Goal: Task Accomplishment & Management: Contribute content

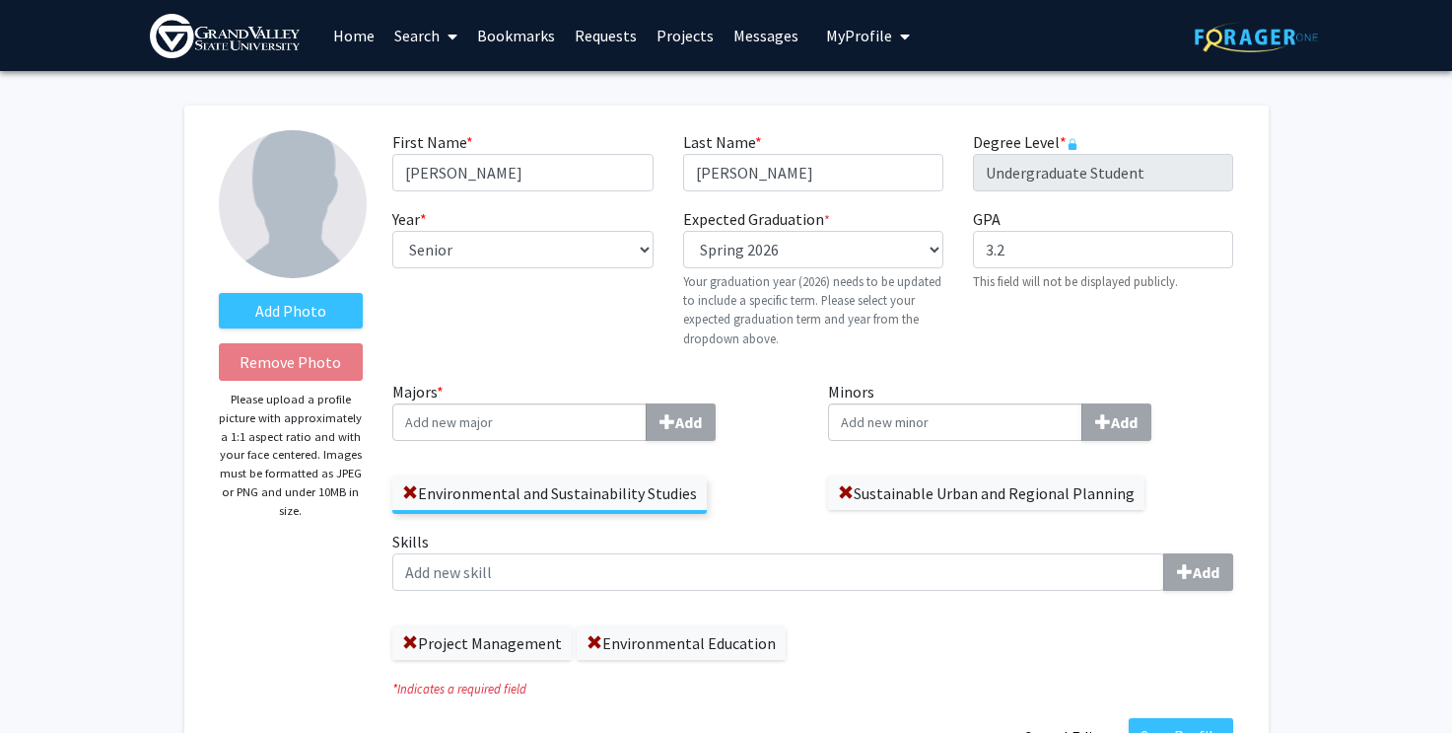
select select "senior"
select select "34: spring_2026"
click at [330, 37] on link "Home" at bounding box center [353, 35] width 61 height 69
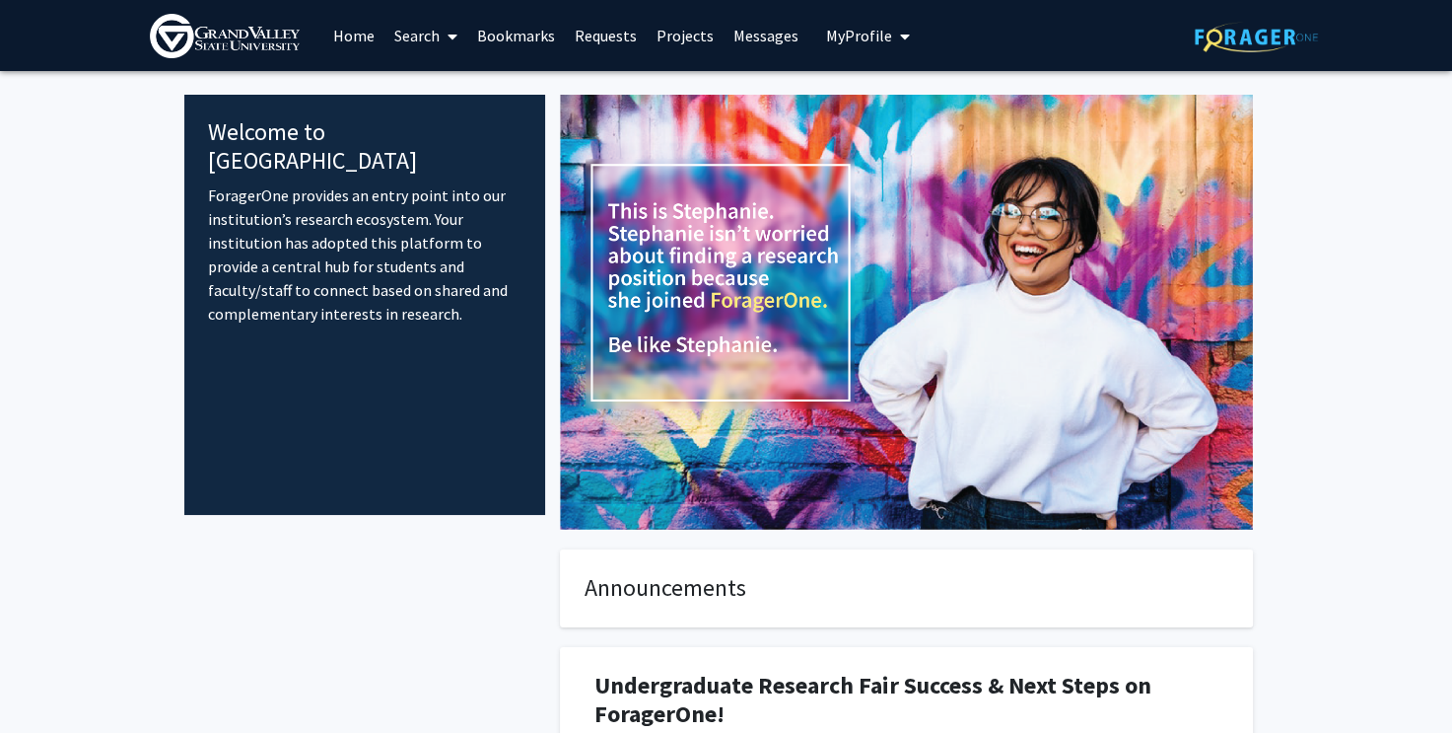
click at [595, 29] on link "Requests" at bounding box center [606, 35] width 82 height 69
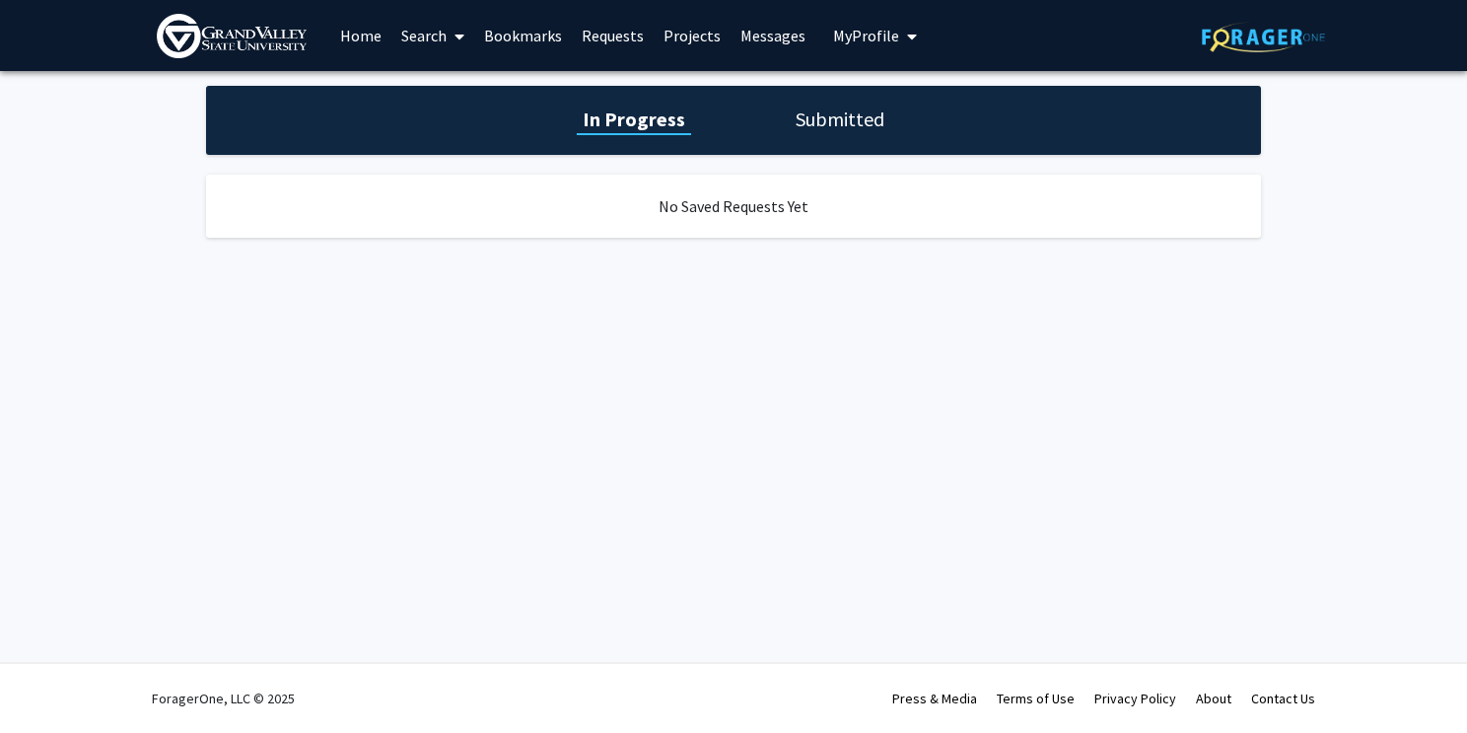
click at [686, 31] on link "Projects" at bounding box center [692, 35] width 77 height 69
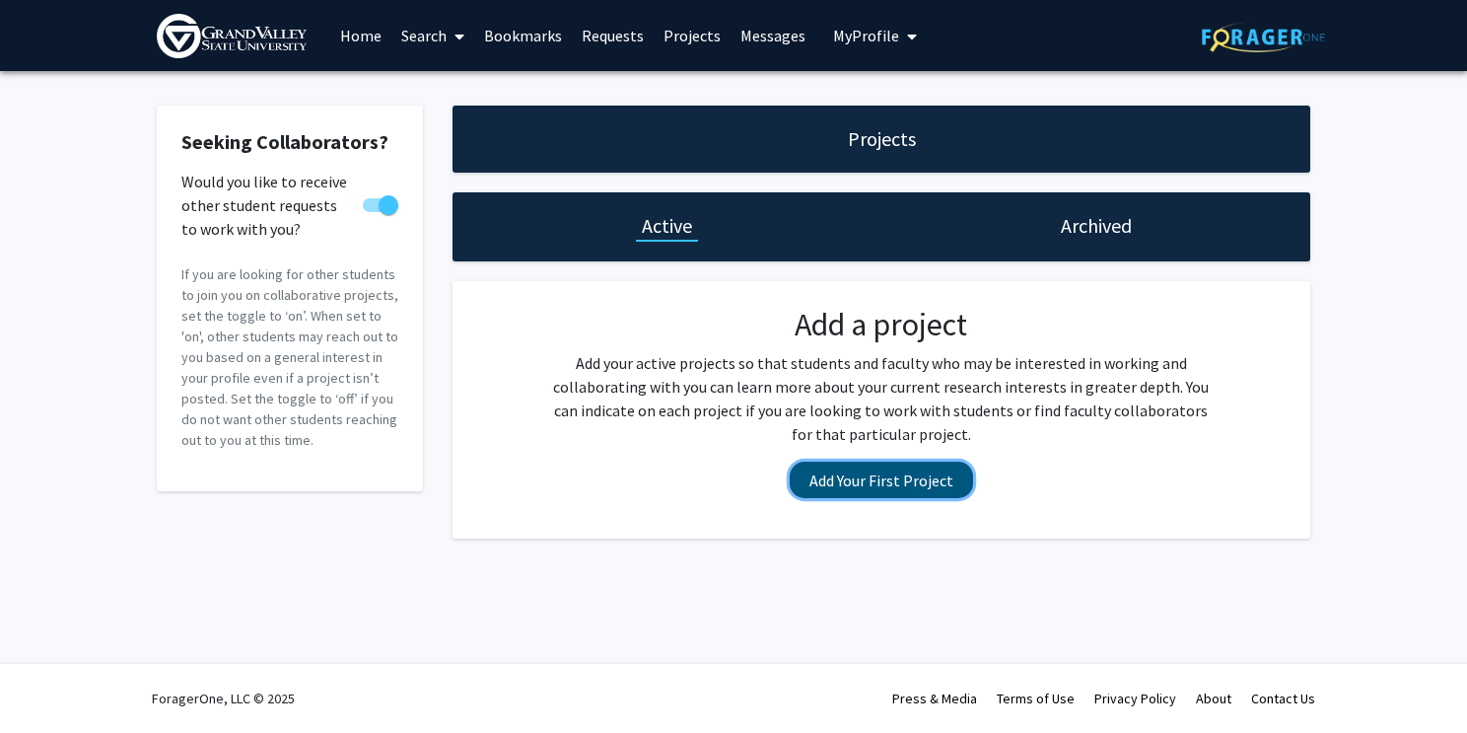
click at [910, 480] on button "Add Your First Project" at bounding box center [881, 479] width 183 height 36
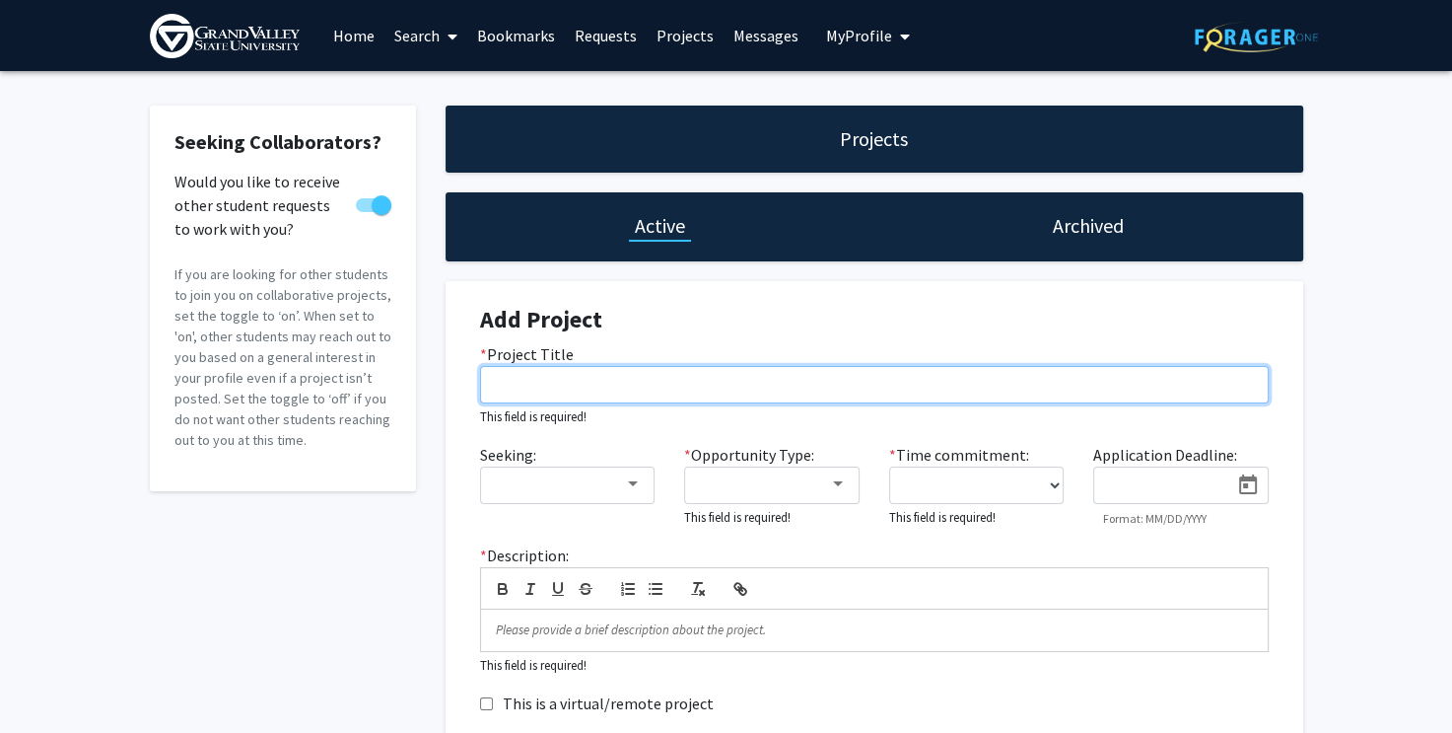
click at [523, 378] on input "* Project Title" at bounding box center [874, 384] width 789 height 37
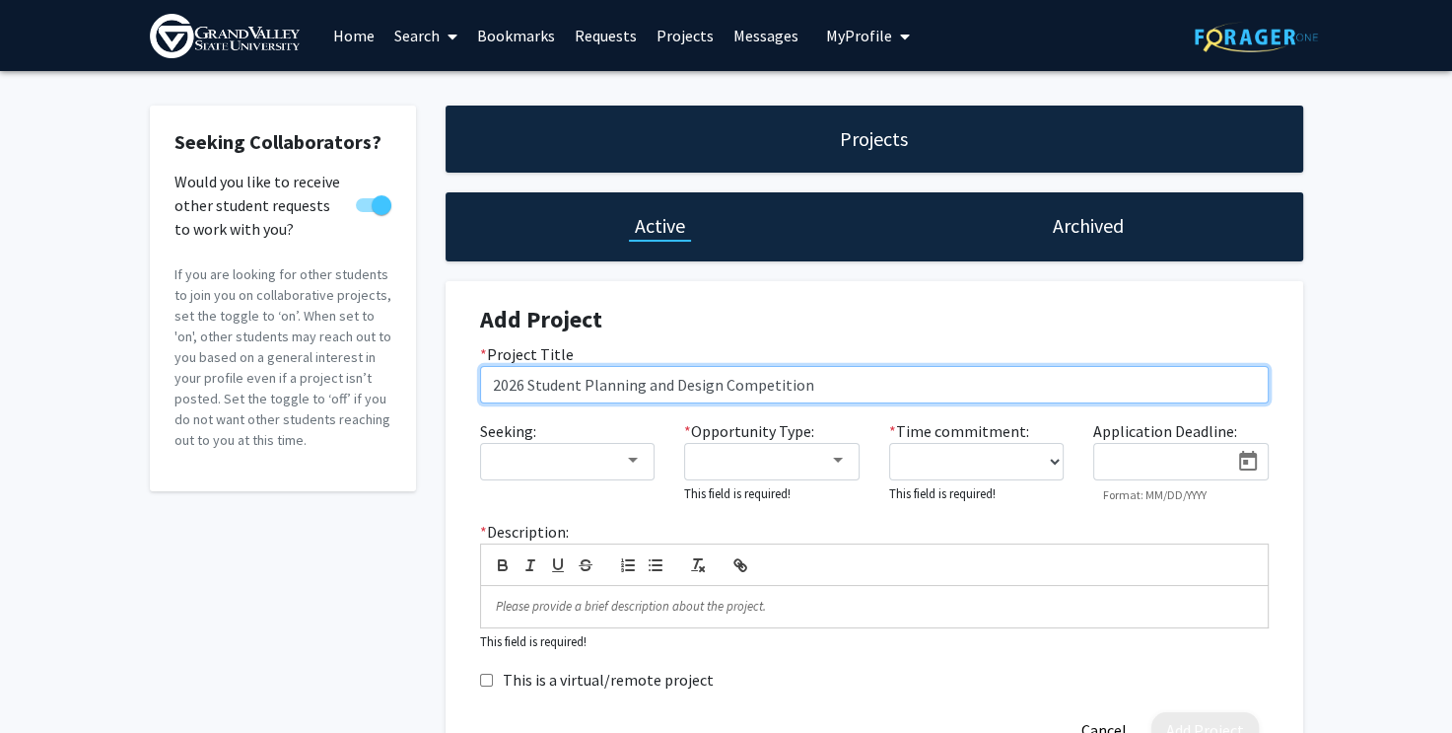
type input "2026 Student Planning and Design Competition"
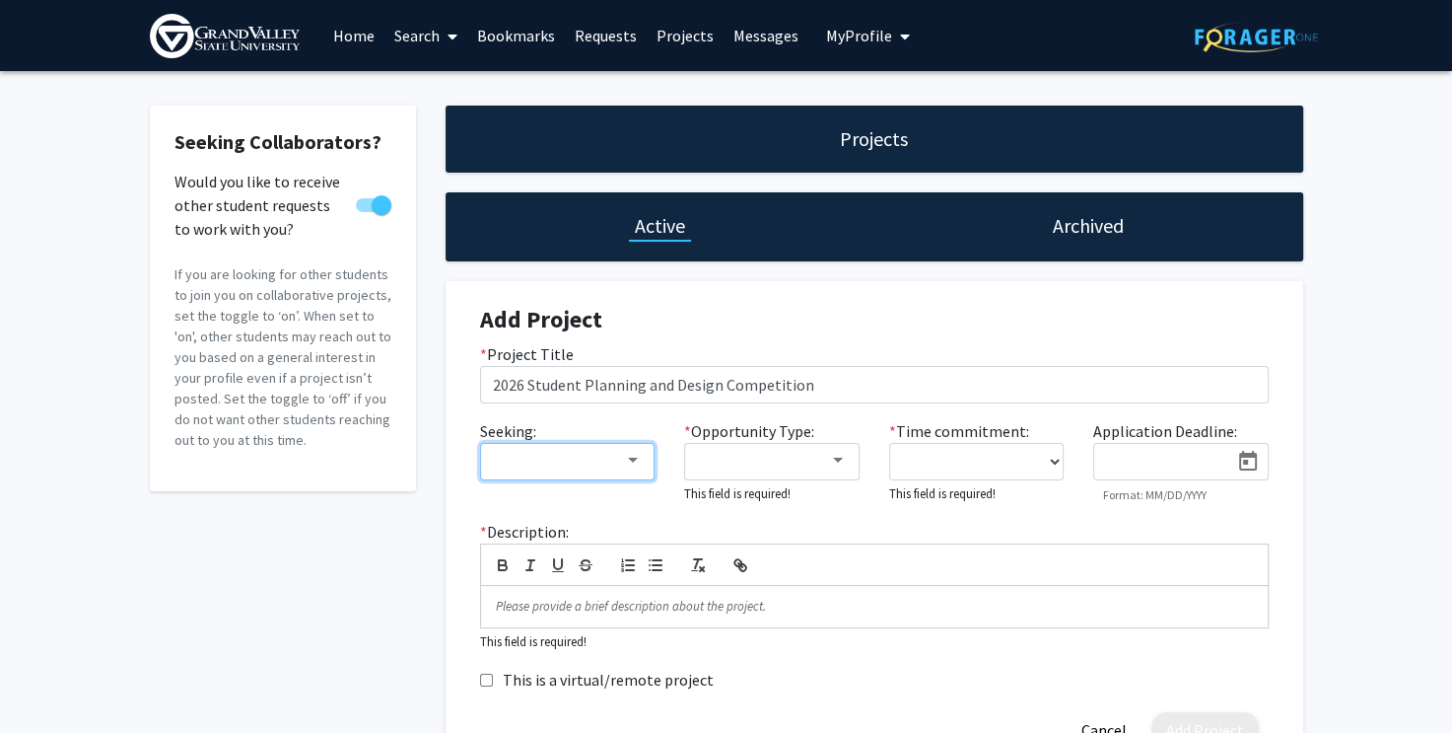
click at [635, 461] on div at bounding box center [633, 460] width 10 height 5
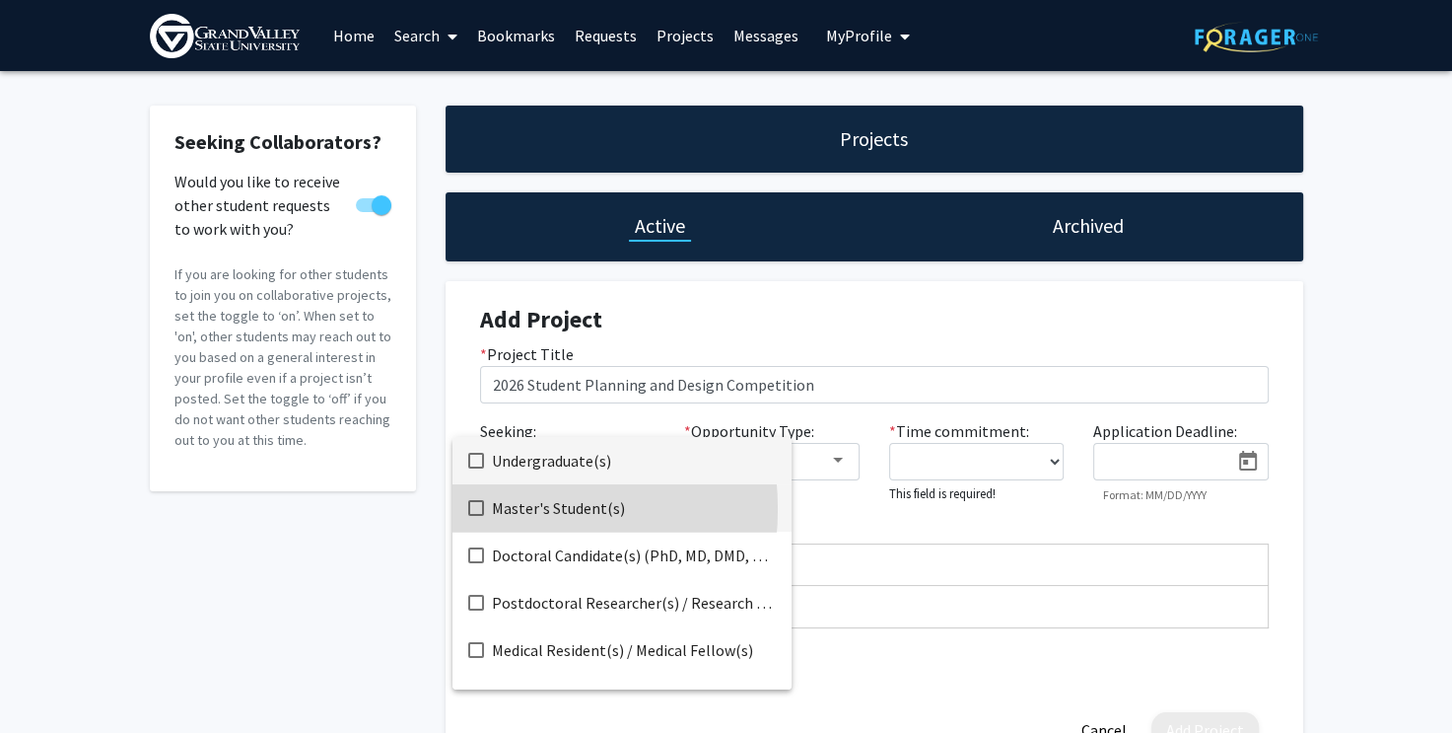
click at [478, 509] on mat-pseudo-checkbox at bounding box center [476, 508] width 16 height 16
click at [470, 460] on mat-pseudo-checkbox at bounding box center [476, 461] width 16 height 16
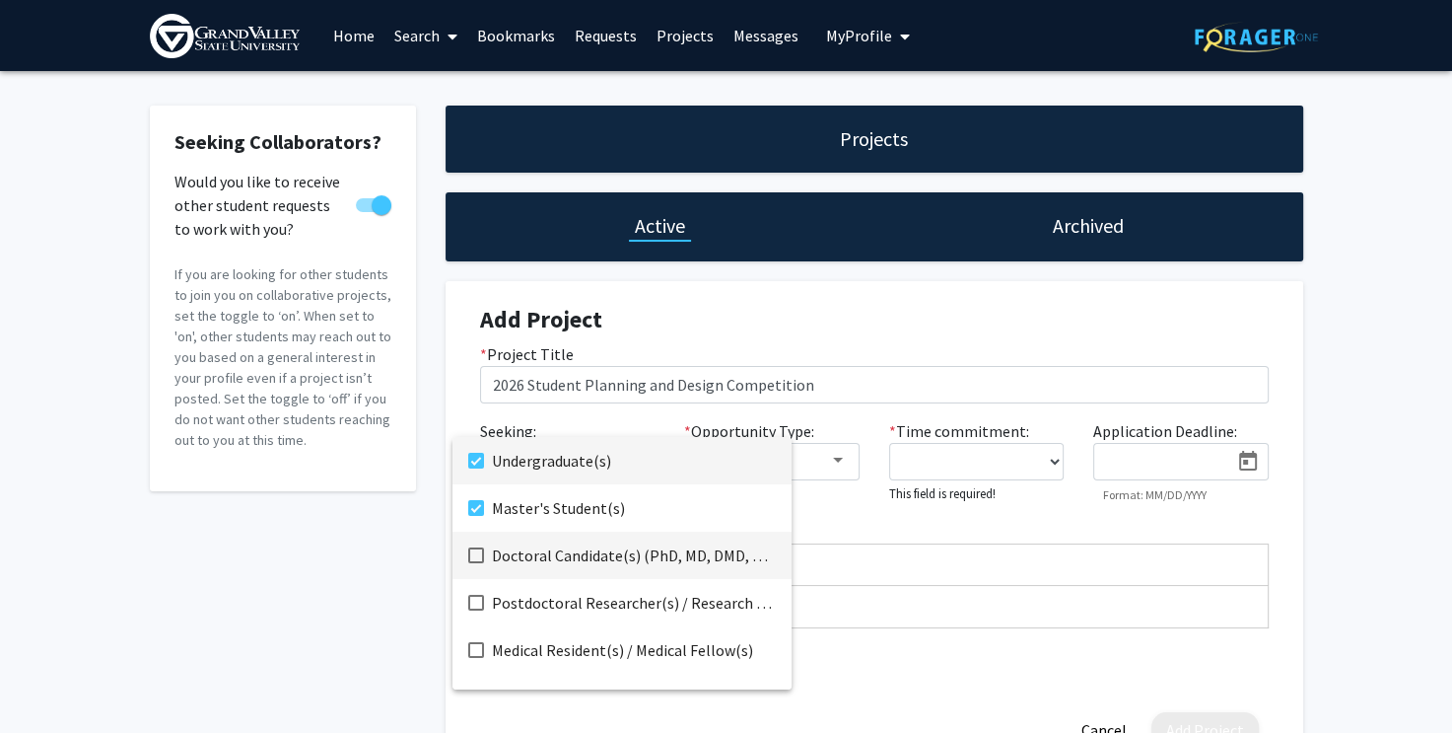
click at [479, 559] on mat-pseudo-checkbox at bounding box center [476, 555] width 16 height 16
click at [1364, 354] on div at bounding box center [726, 366] width 1452 height 733
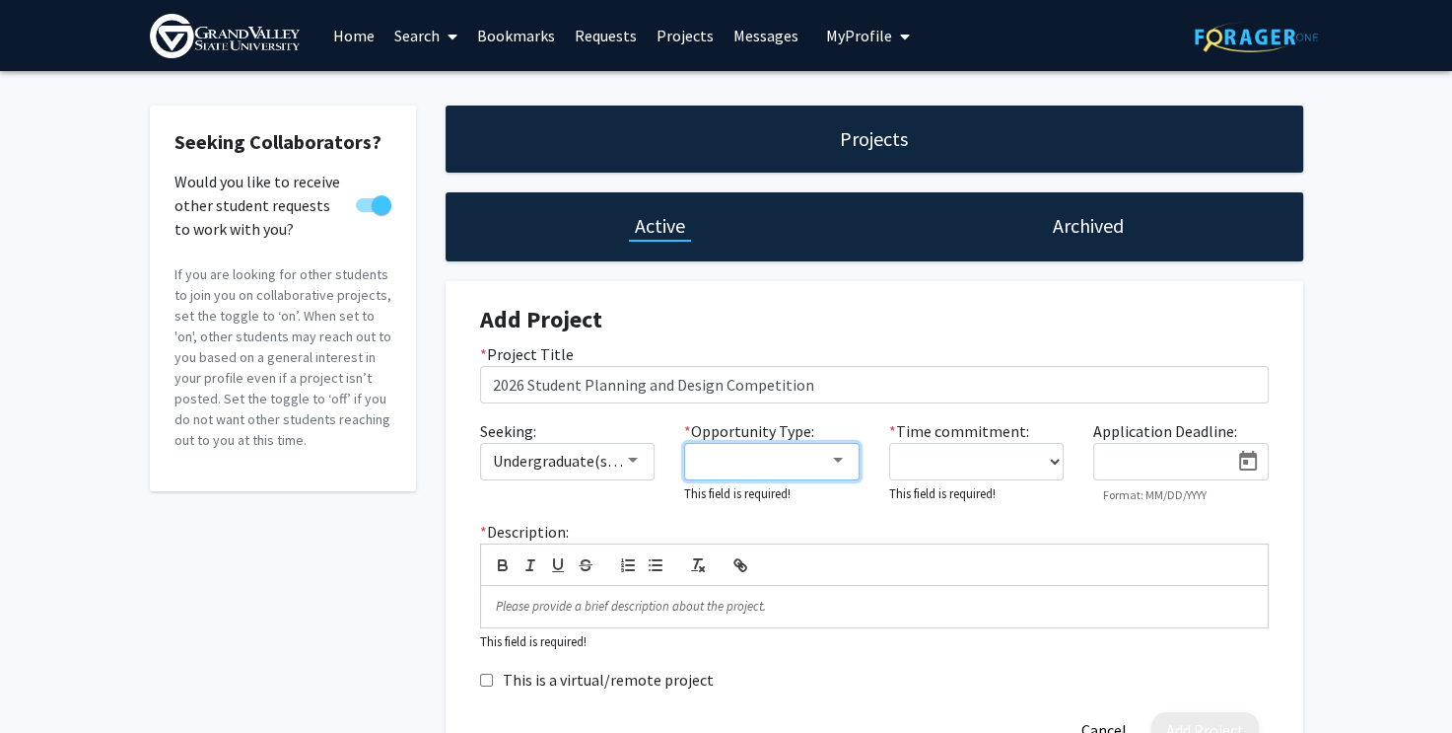
click at [838, 458] on div at bounding box center [838, 460] width 10 height 5
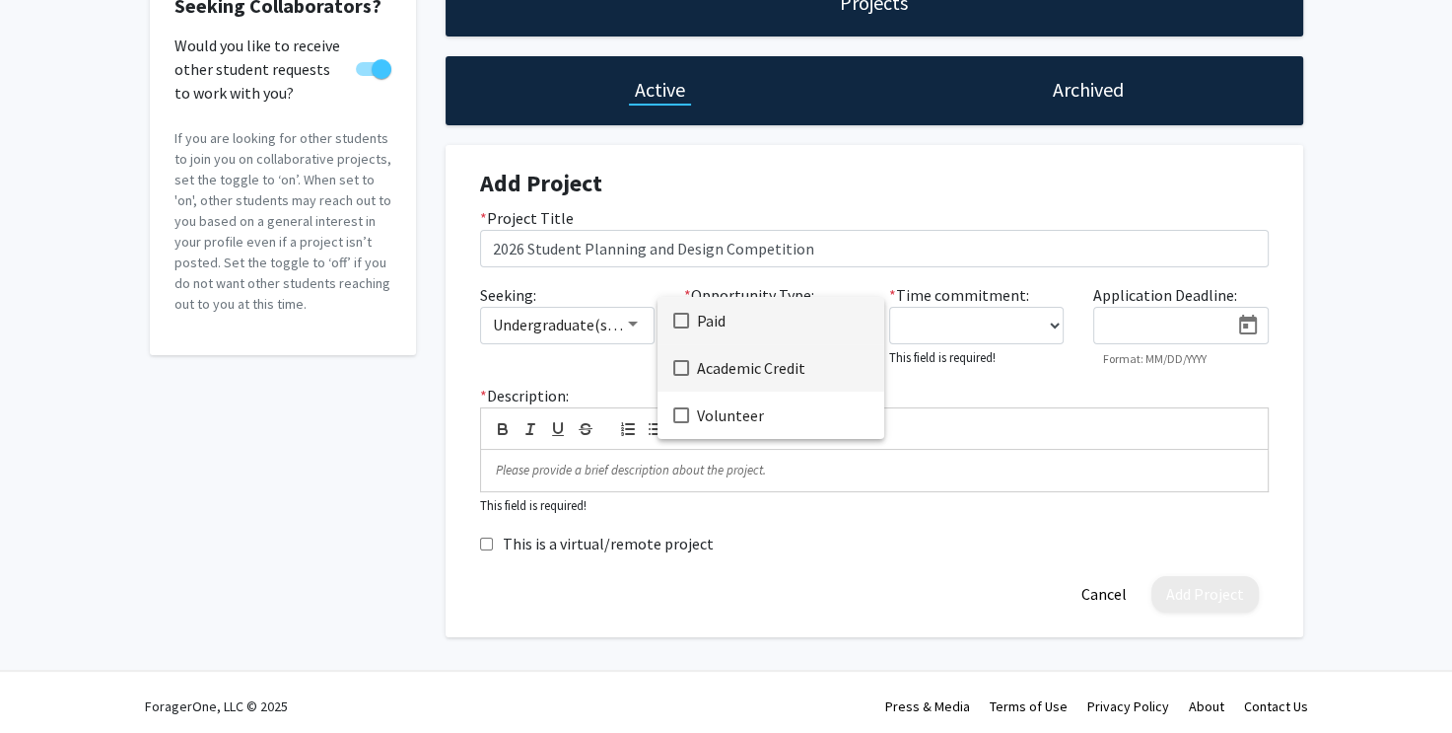
scroll to position [143, 0]
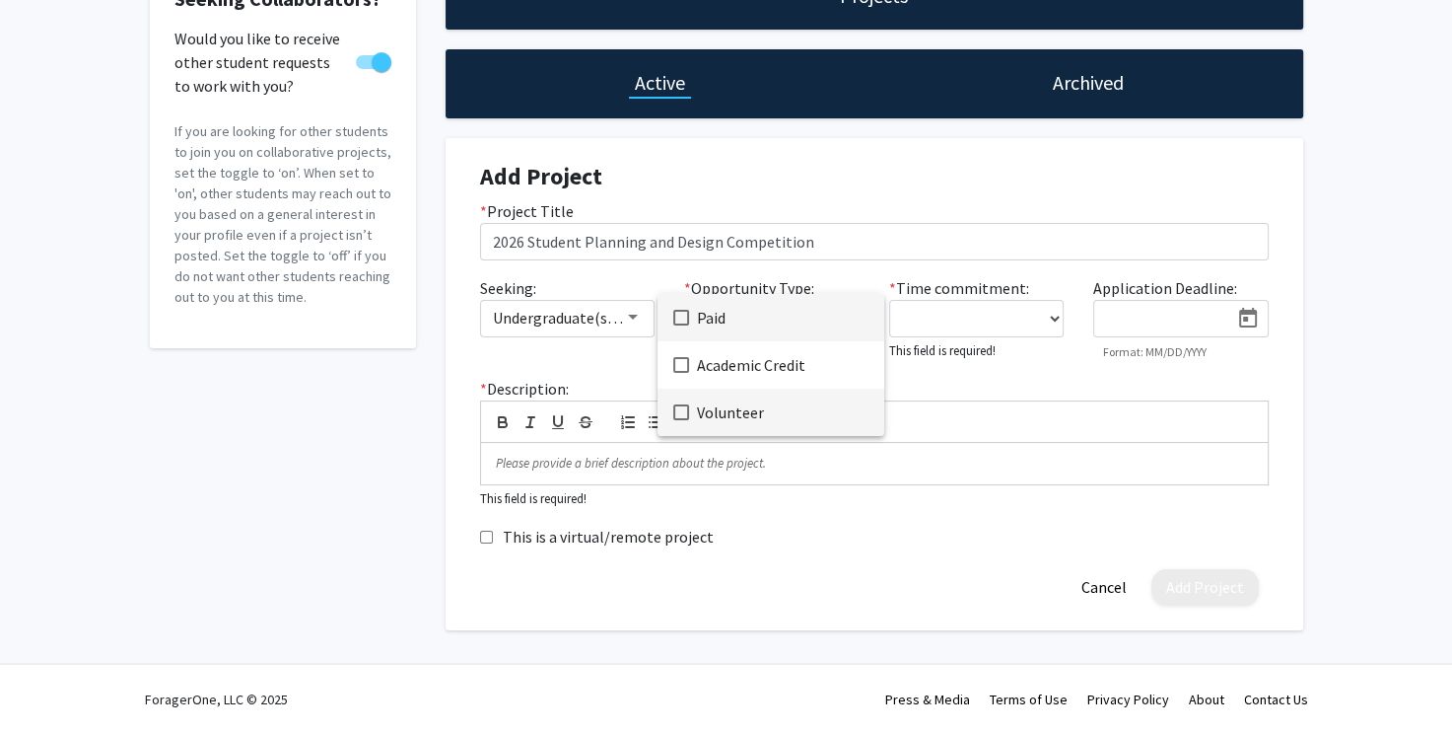
click at [679, 409] on mat-pseudo-checkbox at bounding box center [681, 412] width 16 height 16
drag, startPoint x: 1021, startPoint y: 315, endPoint x: 1054, endPoint y: 322, distance: 34.4
click at [1022, 316] on div at bounding box center [726, 366] width 1452 height 733
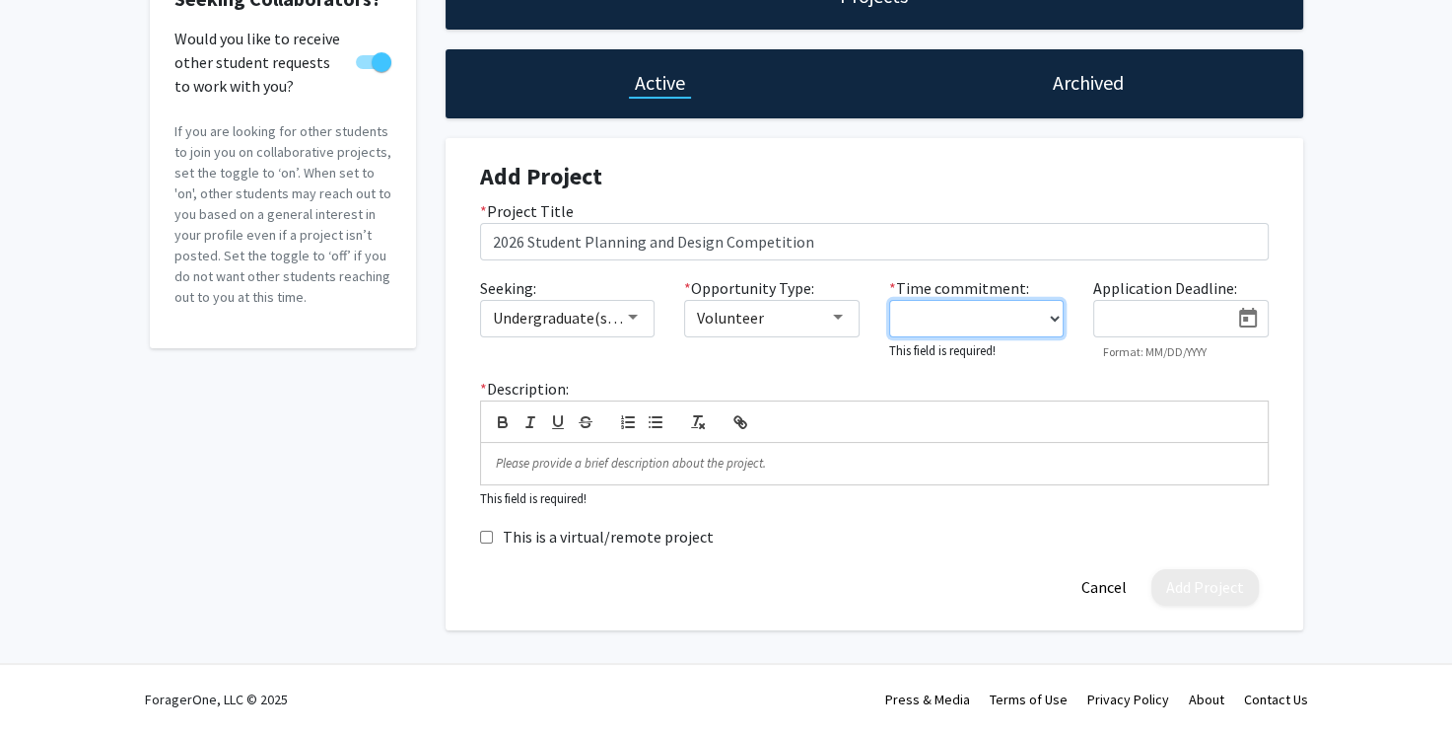
click at [1053, 318] on select "0 - 5 hours/week 5 - 10 hours/week 10 - 15 hours/week 15 - 20 hours/week 20 - 3…" at bounding box center [977, 318] width 176 height 37
select select "0 - 5"
click at [889, 302] on select "0 - 5 hours/week 5 - 10 hours/week 10 - 15 hours/week 15 - 20 hours/week 20 - 3…" at bounding box center [977, 318] width 176 height 37
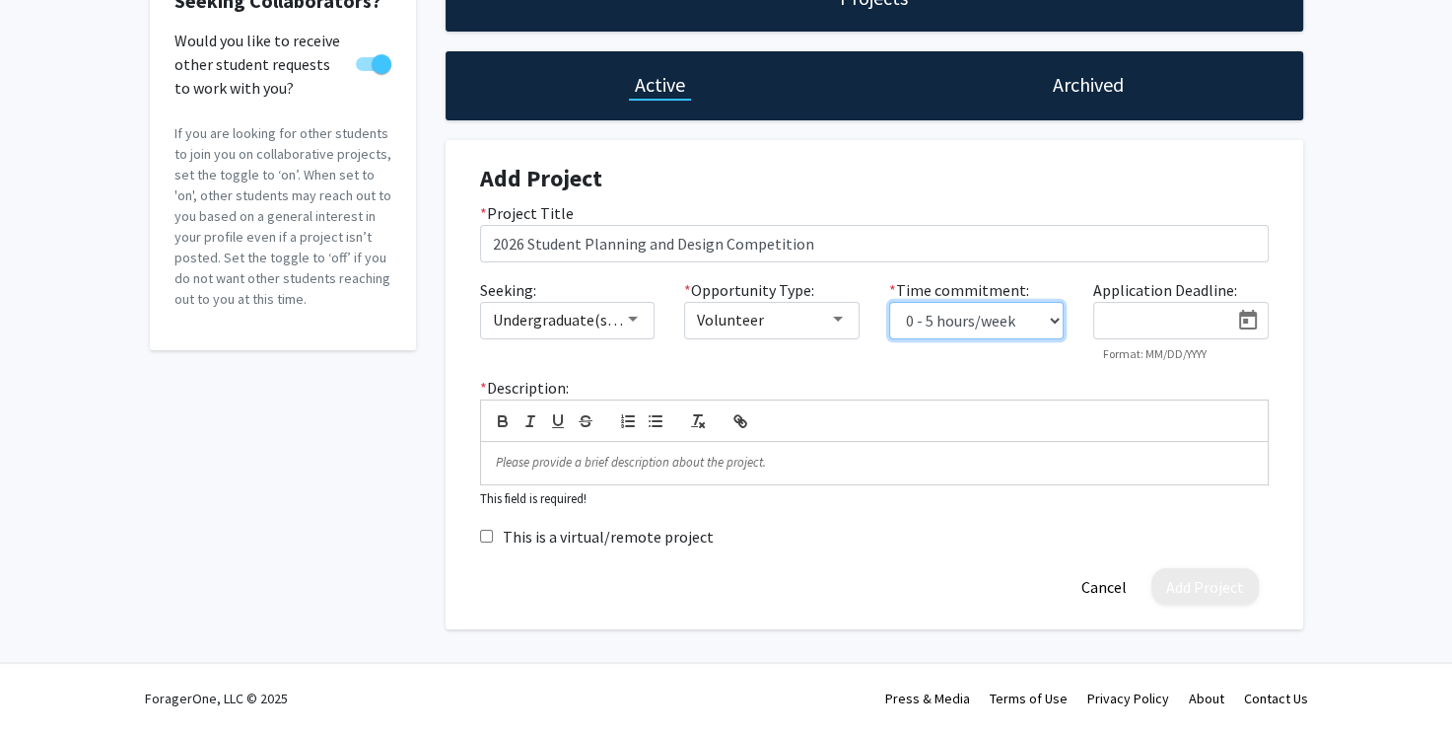
scroll to position [140, 0]
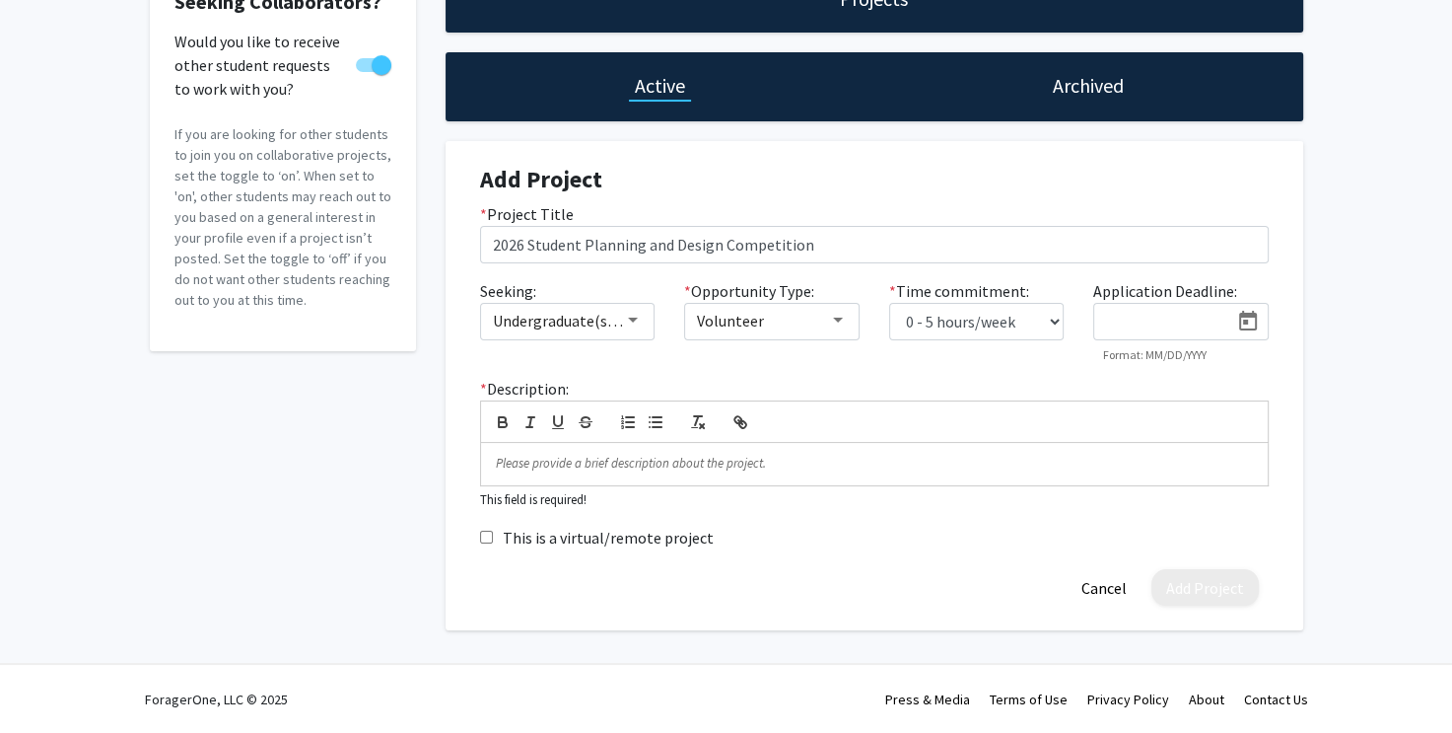
click at [1122, 316] on input at bounding box center [1166, 323] width 124 height 18
click at [1252, 319] on icon "Open calendar" at bounding box center [1249, 322] width 24 height 24
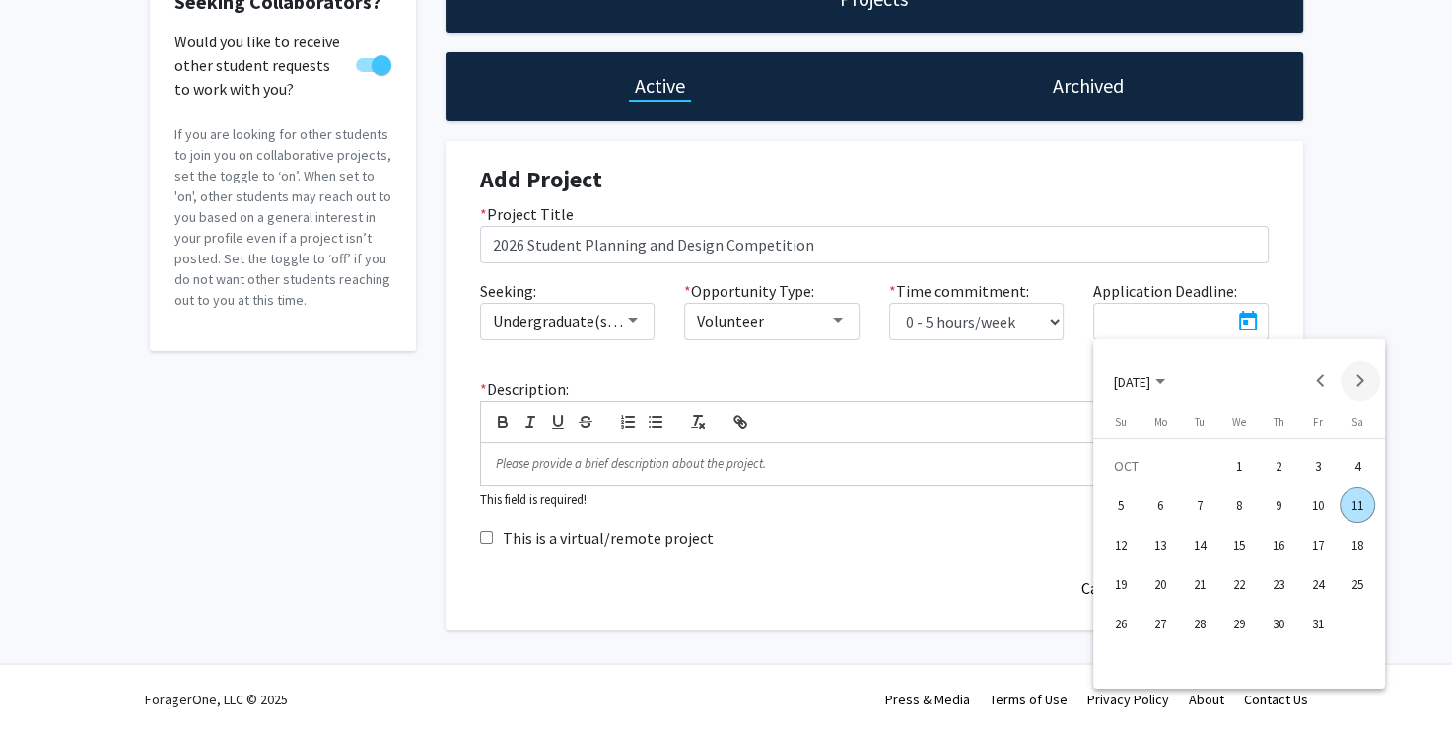
click at [1362, 368] on button "Next month" at bounding box center [1360, 380] width 39 height 39
click at [1319, 506] on div "5" at bounding box center [1318, 504] width 35 height 35
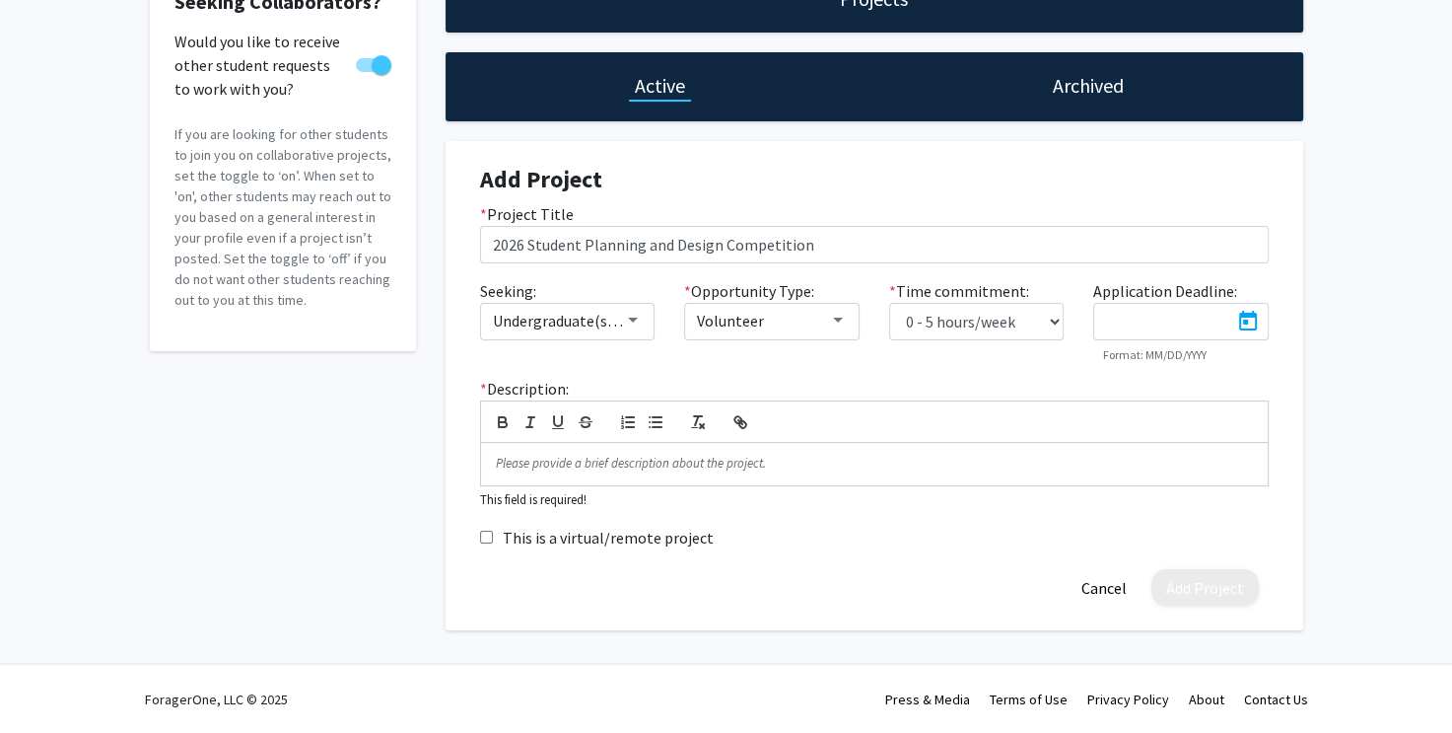
type input "[DATE]"
click at [561, 466] on p "To enrich screen reader interactions, please activate Accessibility in Grammarl…" at bounding box center [874, 464] width 757 height 18
click at [538, 457] on p "To enrich screen reader interactions, please activate Accessibility in Grammarl…" at bounding box center [874, 464] width 757 height 18
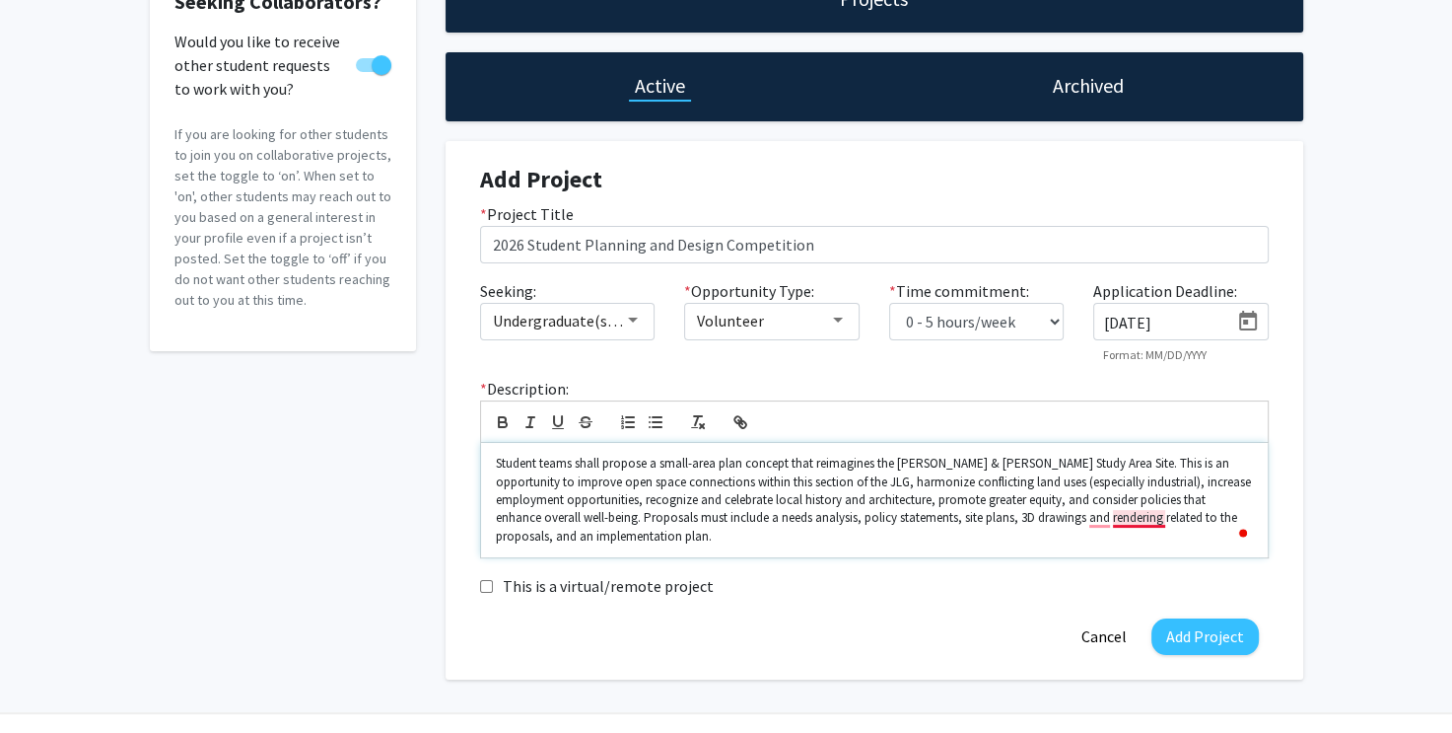
click at [1135, 518] on p "Student teams shall propose a small-area plan concept that reimagines the [PERS…" at bounding box center [874, 500] width 757 height 91
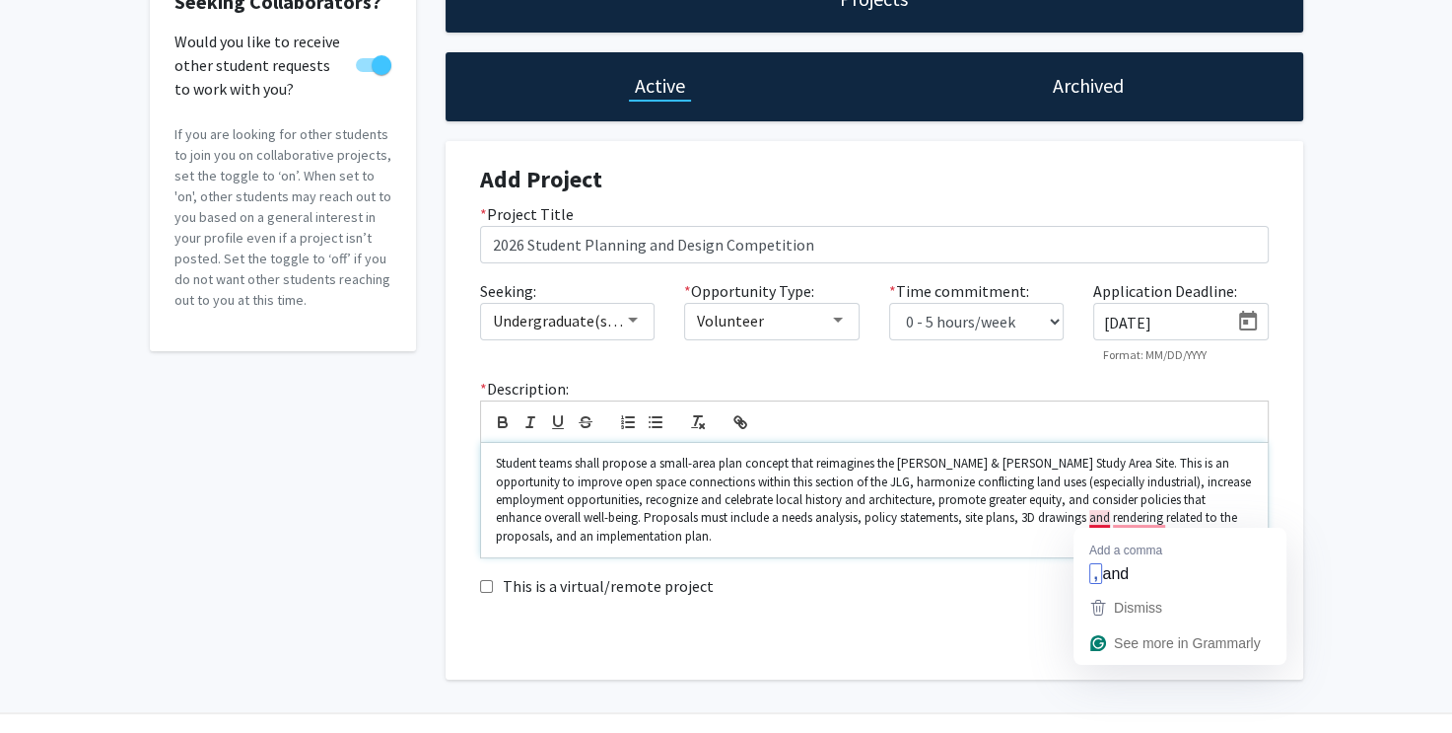
click at [1097, 519] on p "Student teams shall propose a small-area plan concept that reimagines the [PERS…" at bounding box center [874, 500] width 757 height 91
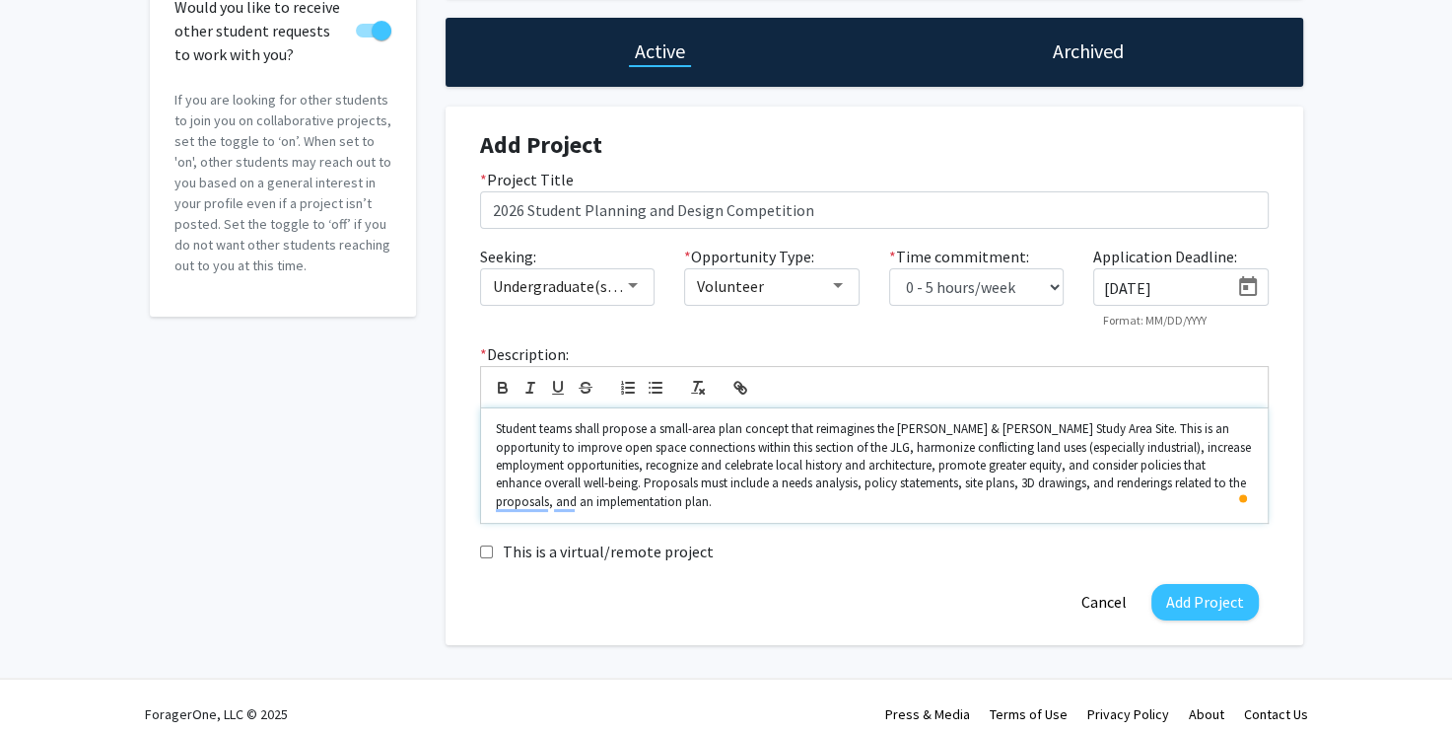
scroll to position [189, 0]
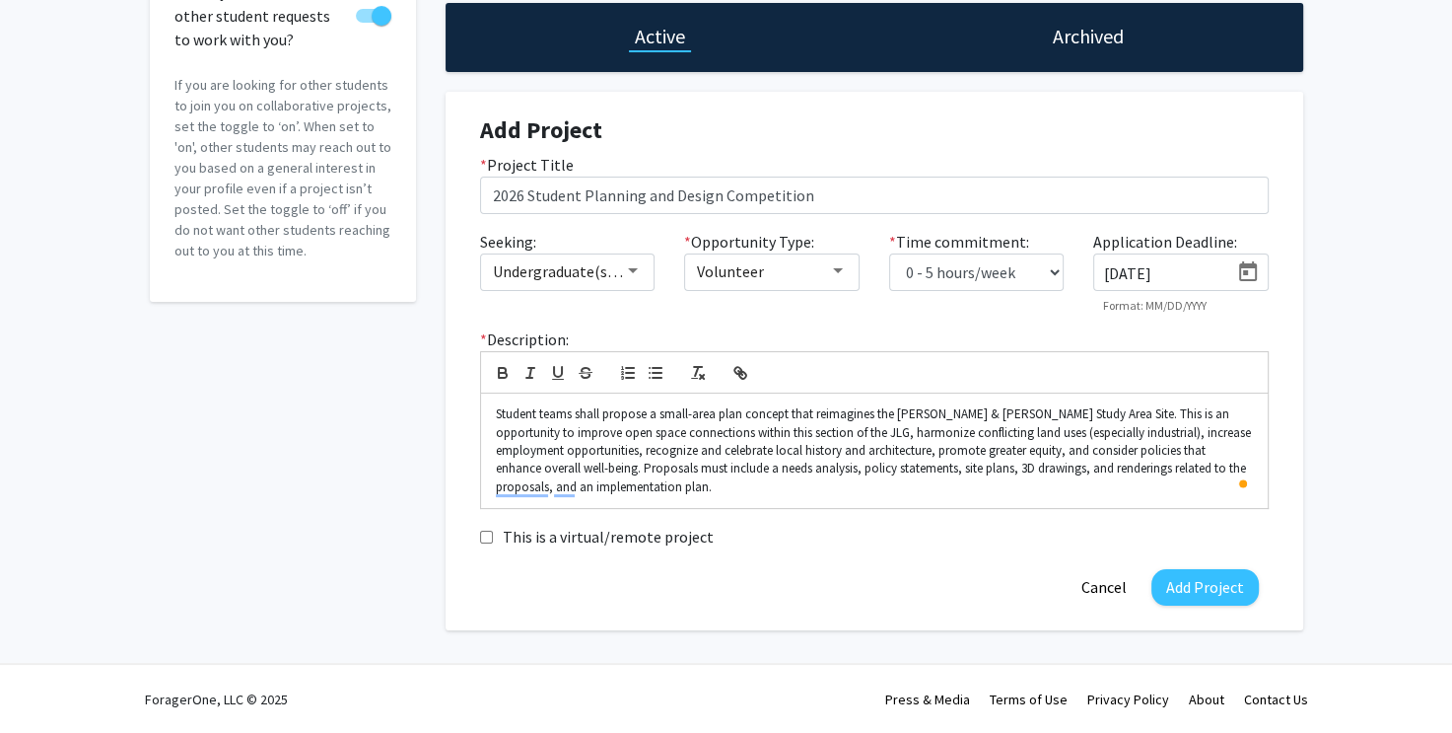
click at [487, 533] on input "This is a virtual/remote project" at bounding box center [486, 536] width 13 height 13
checkbox input "true"
click at [1195, 589] on button "Add Project" at bounding box center [1205, 587] width 107 height 36
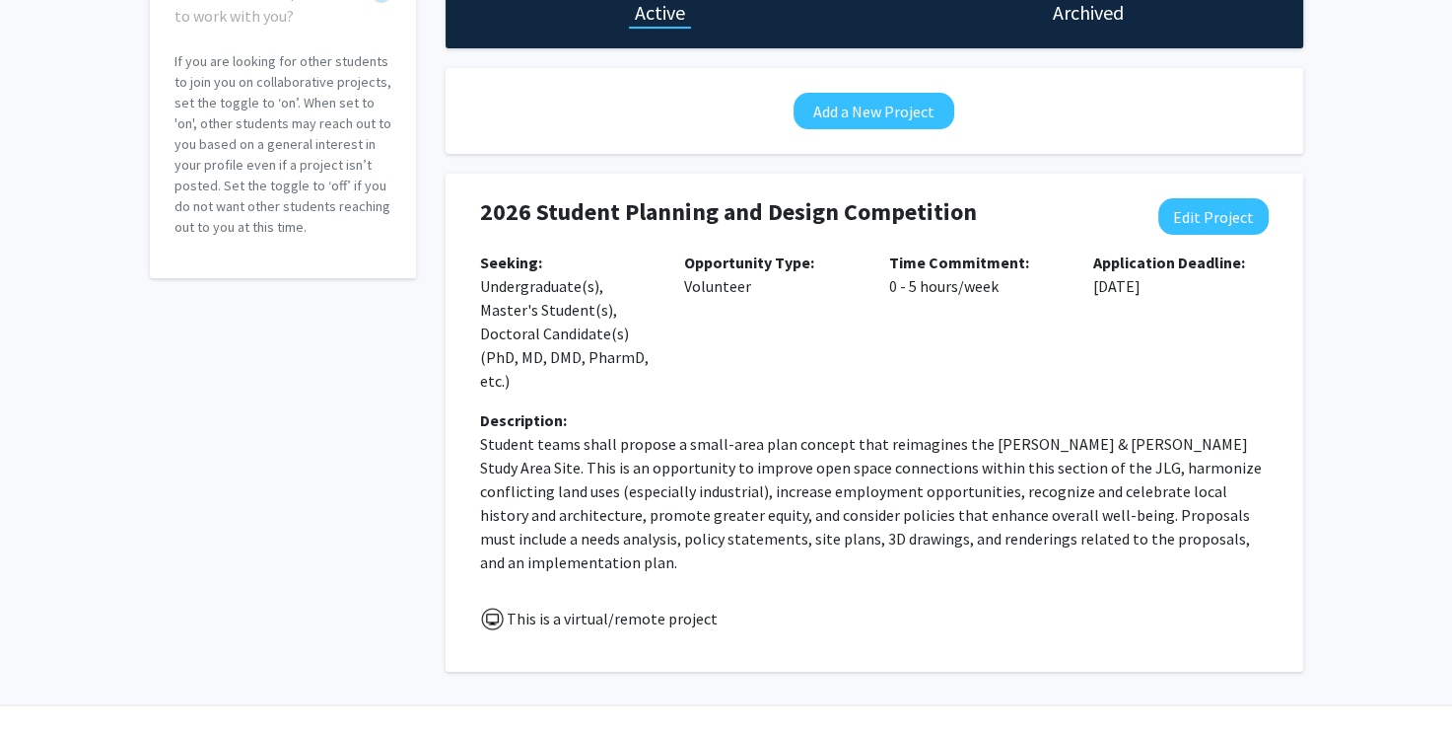
scroll to position [255, 0]
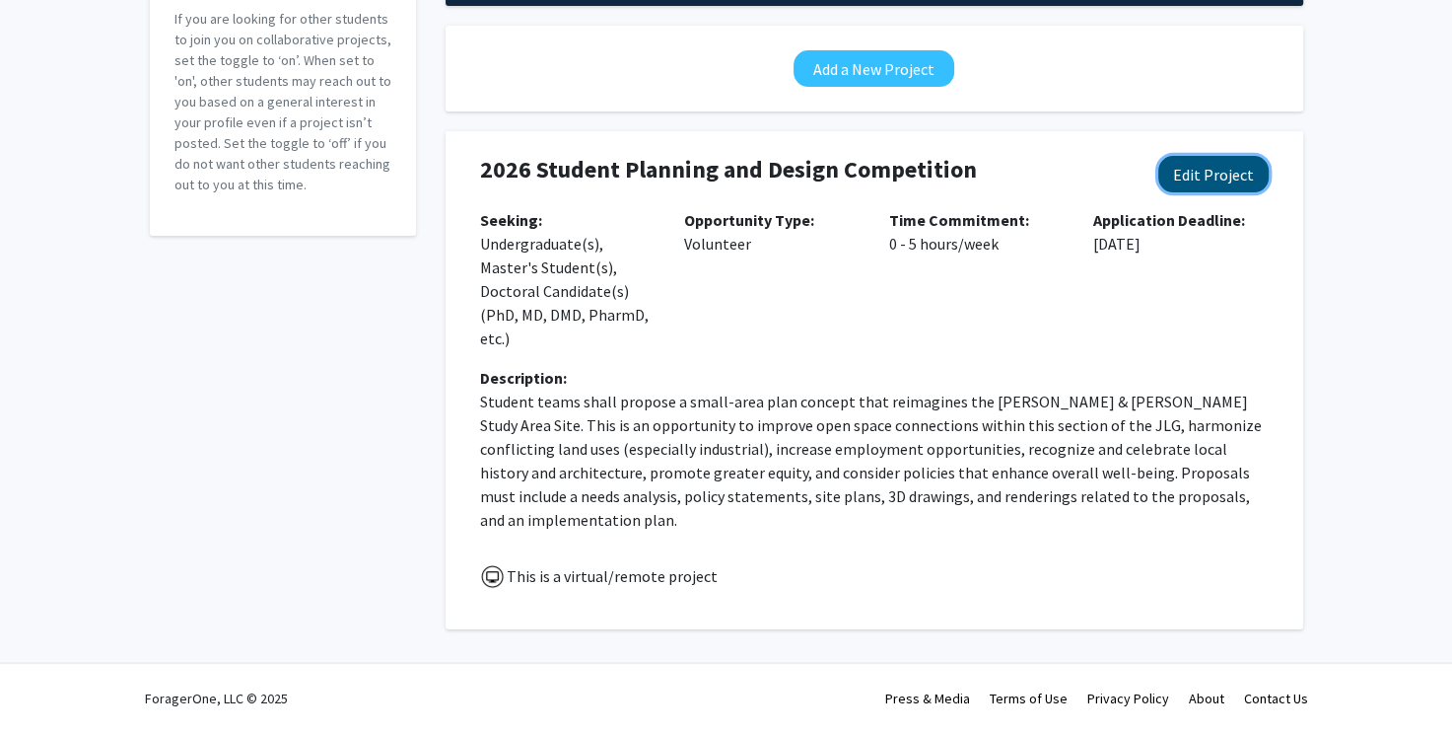
click at [1203, 165] on button "Edit Project" at bounding box center [1214, 174] width 110 height 36
select select "0 - 5"
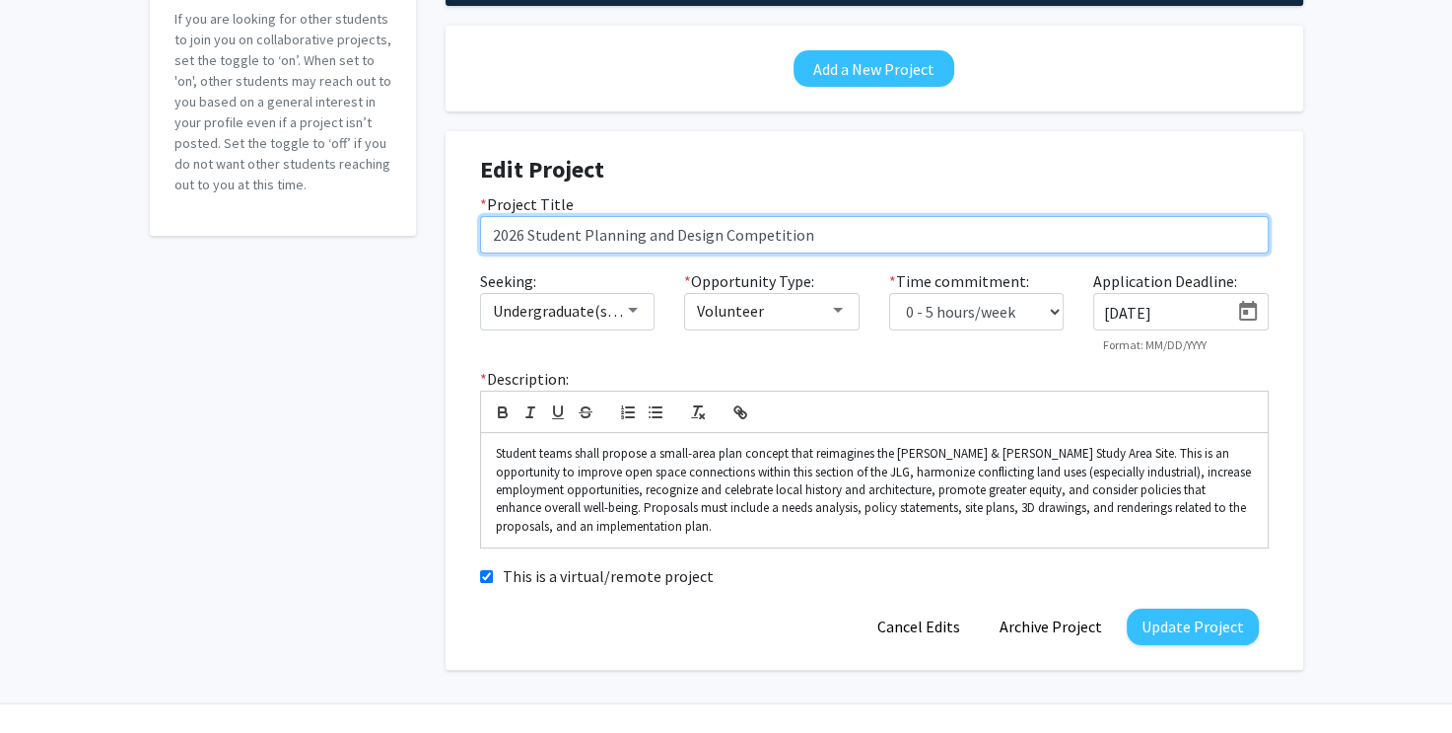
click at [489, 230] on input "2026 Student Planning and Design Competition" at bounding box center [874, 234] width 789 height 37
drag, startPoint x: 529, startPoint y: 228, endPoint x: 623, endPoint y: 280, distance: 108.1
click at [528, 228] on input "2026 Student Planning and Design Competition" at bounding box center [874, 234] width 789 height 37
type input "2026 APA Student Planning and Design Competition"
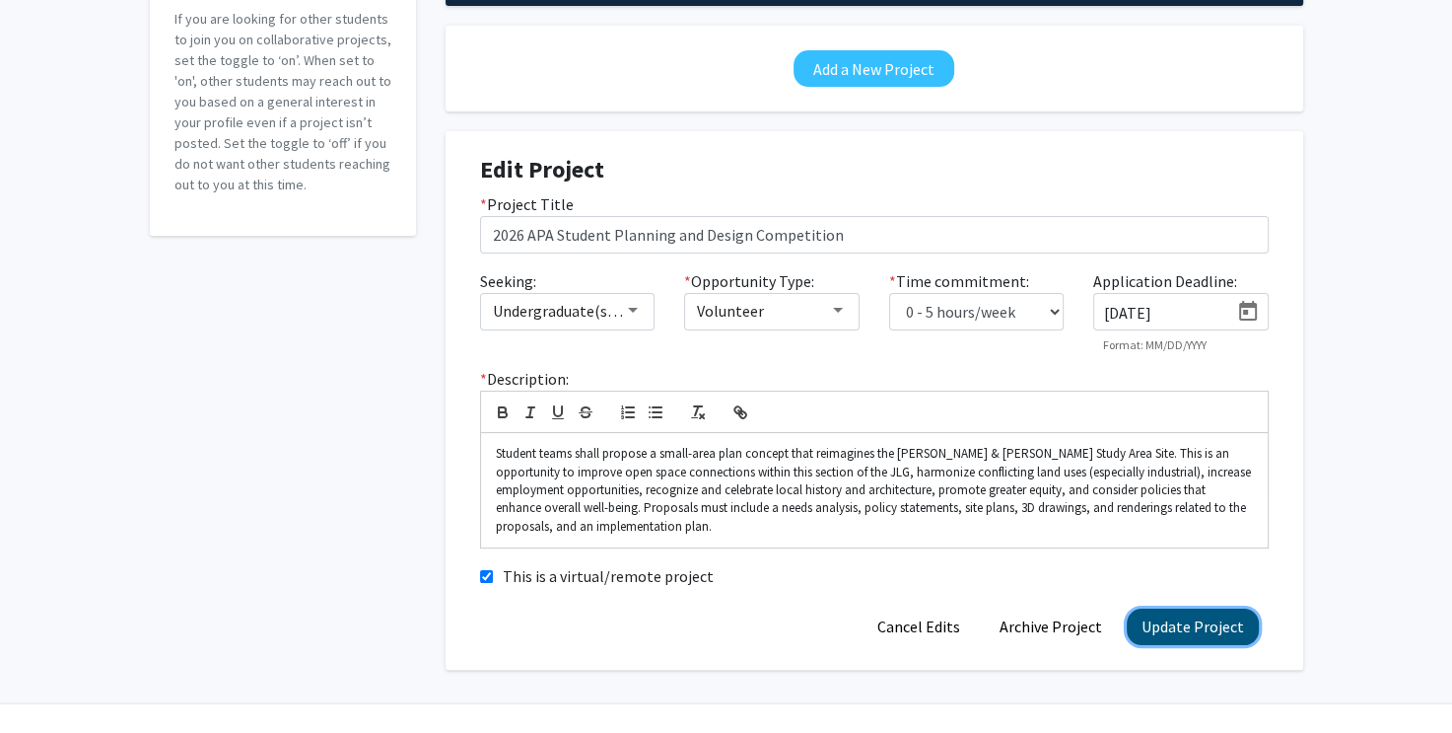
click at [1188, 622] on button "Update Project" at bounding box center [1193, 626] width 132 height 36
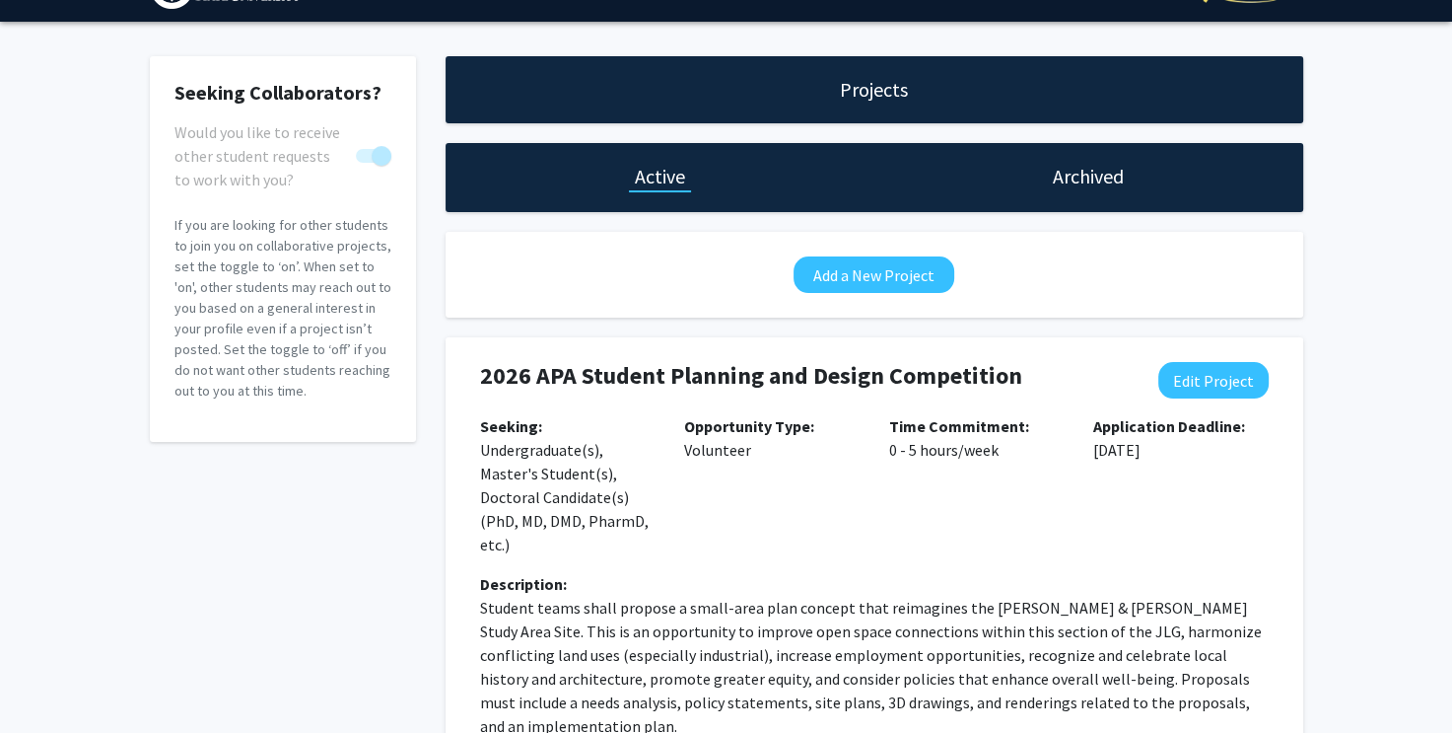
scroll to position [0, 0]
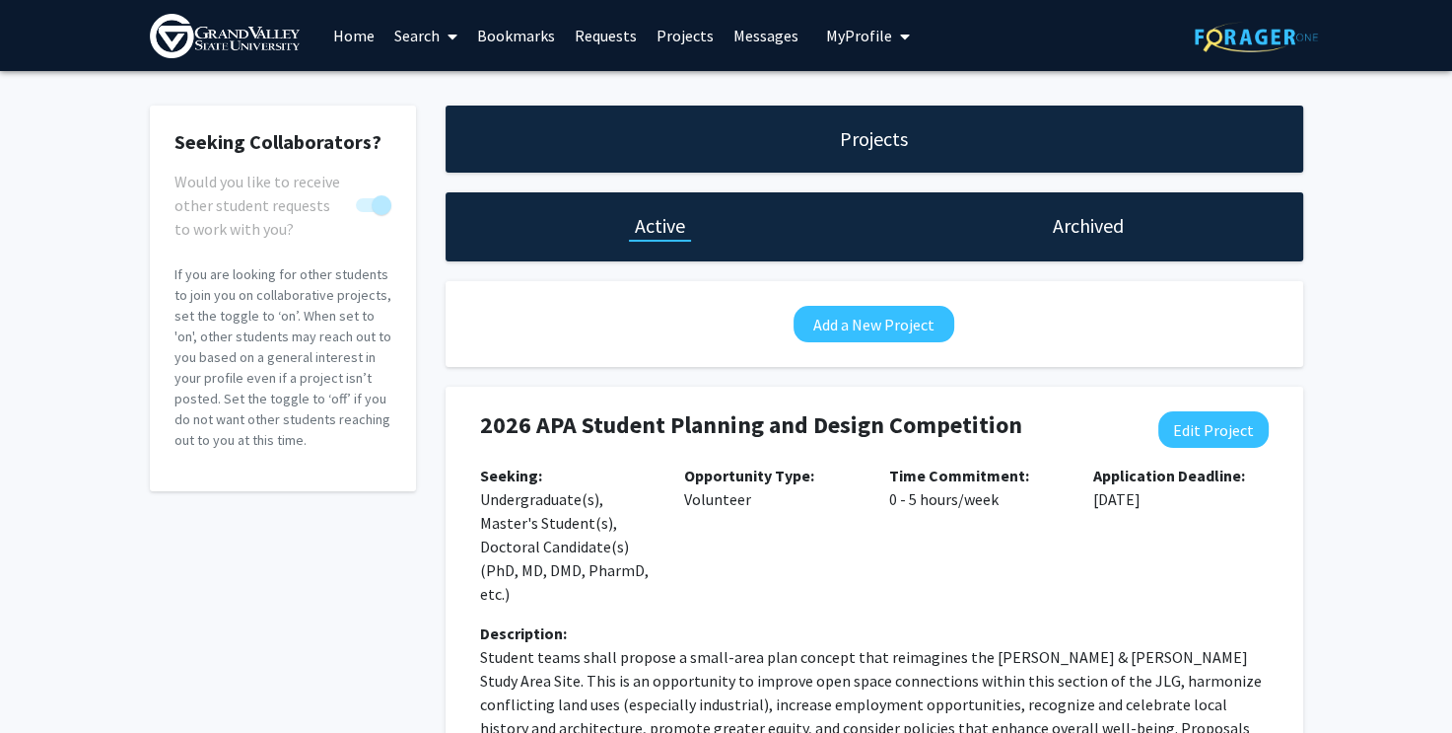
click at [516, 33] on link "Bookmarks" at bounding box center [516, 35] width 98 height 69
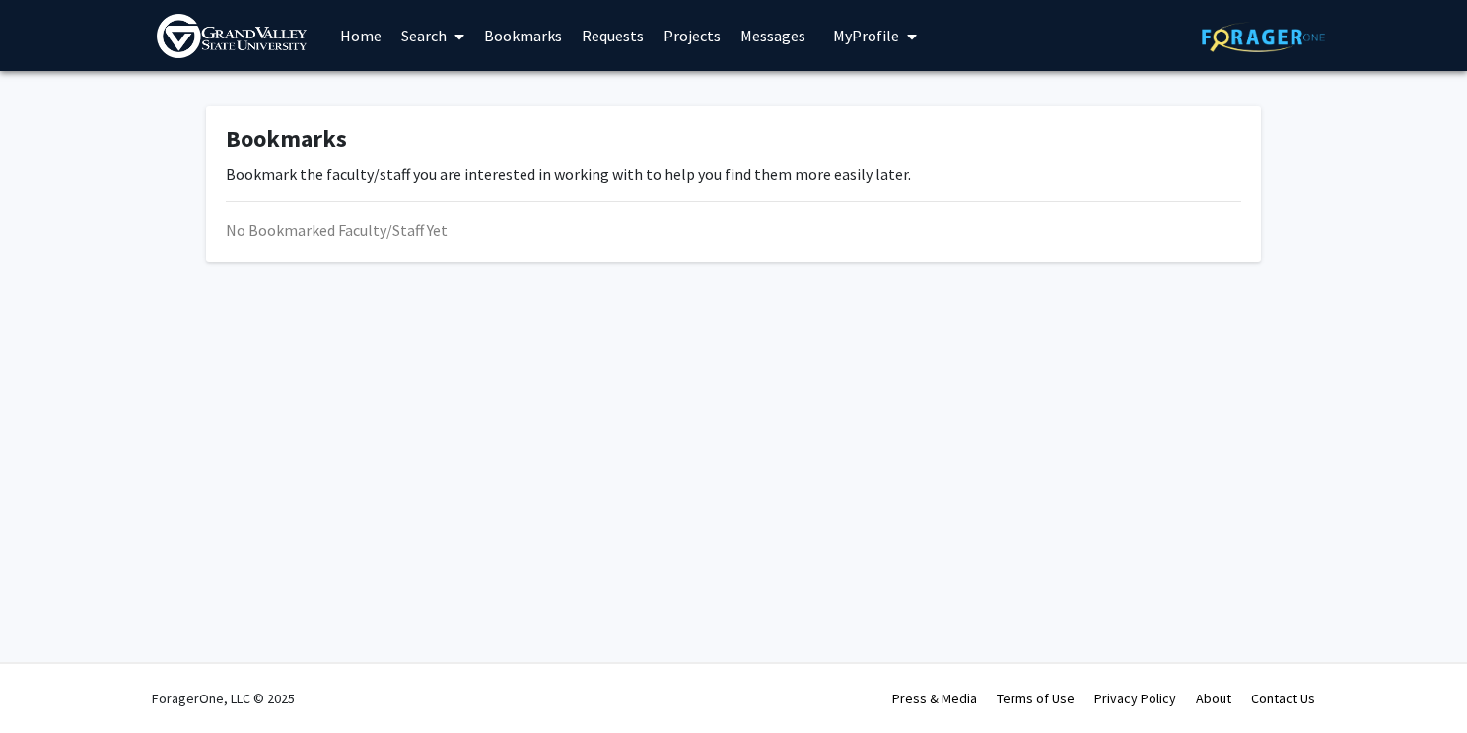
click at [432, 33] on link "Search" at bounding box center [432, 35] width 83 height 69
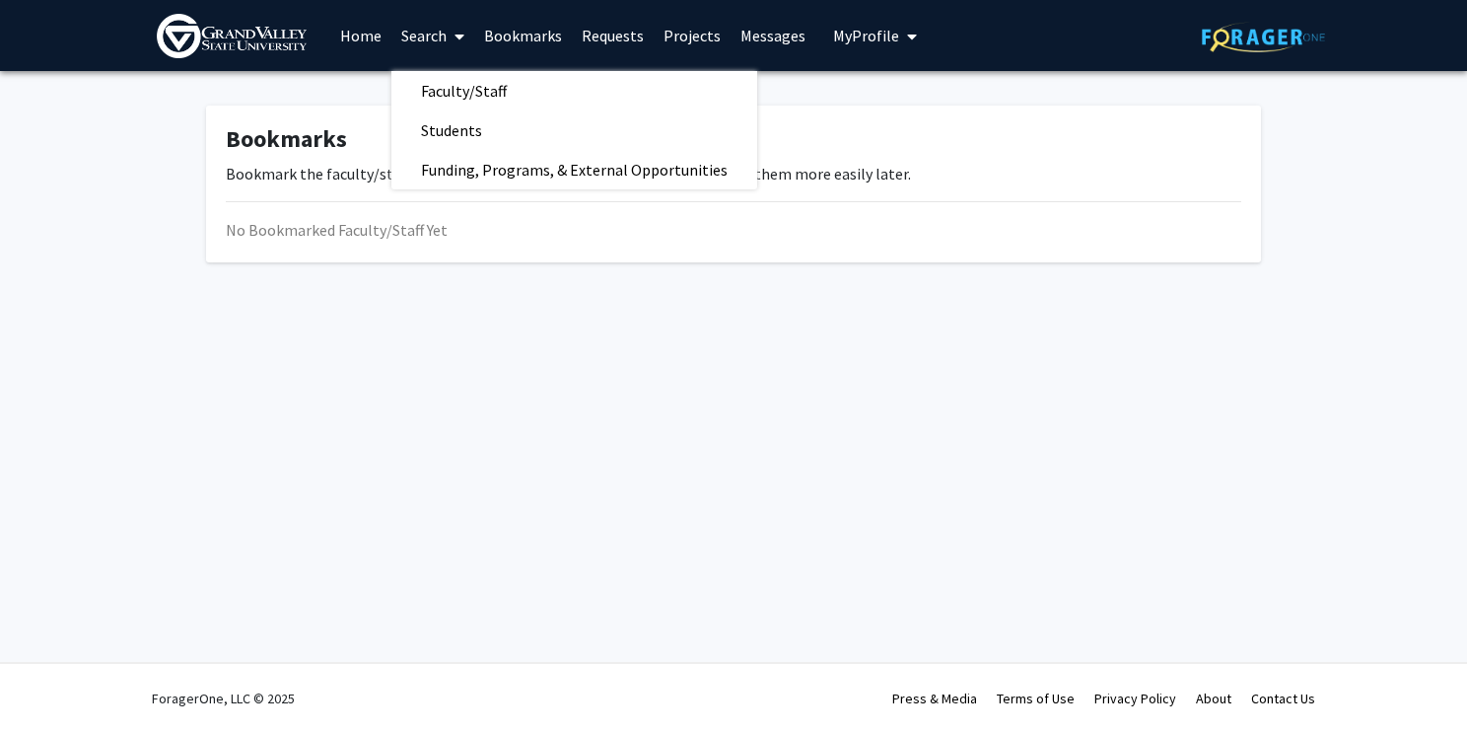
click at [360, 33] on link "Home" at bounding box center [360, 35] width 61 height 69
